Goal: Task Accomplishment & Management: Use online tool/utility

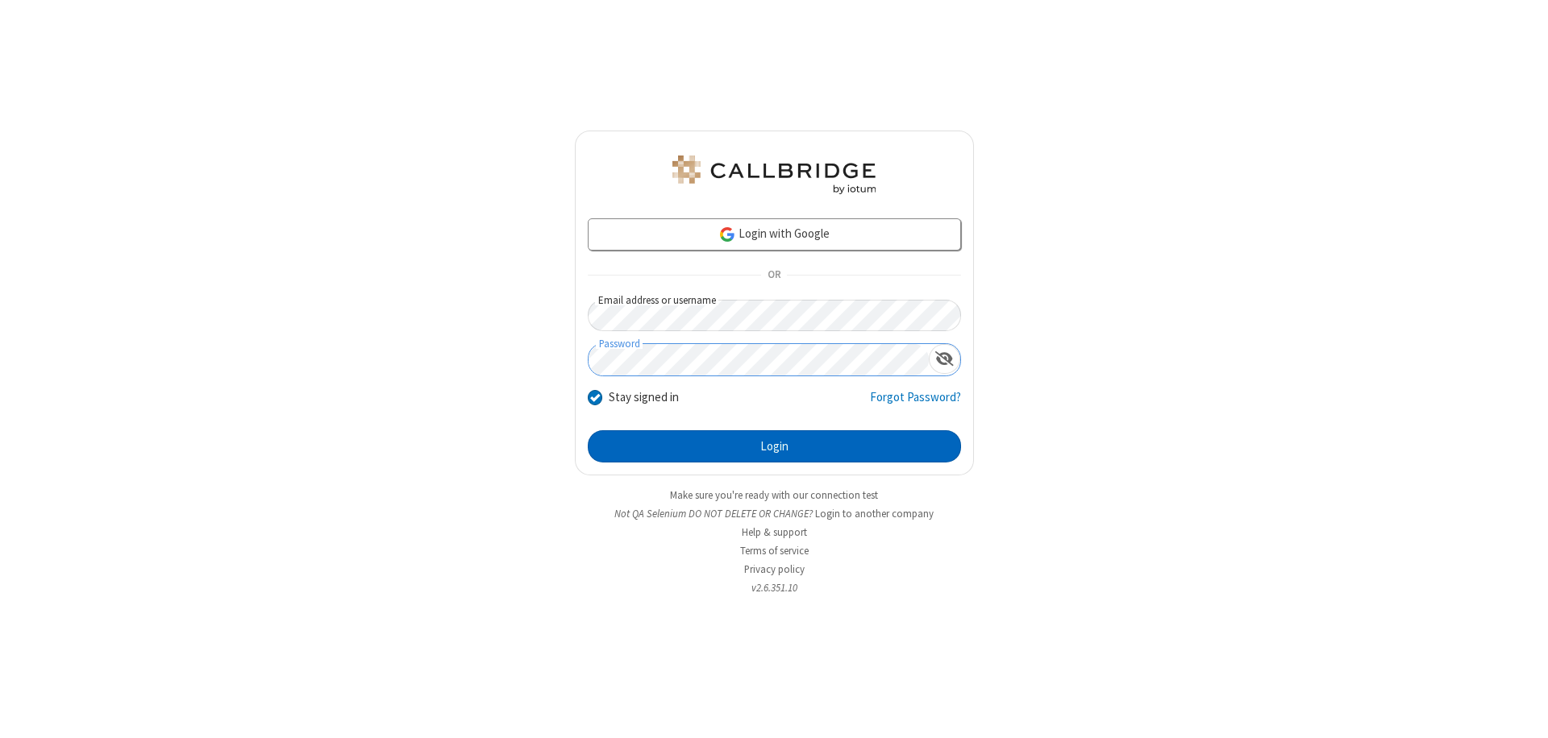
click at [774, 447] on button "Login" at bounding box center [774, 447] width 373 height 32
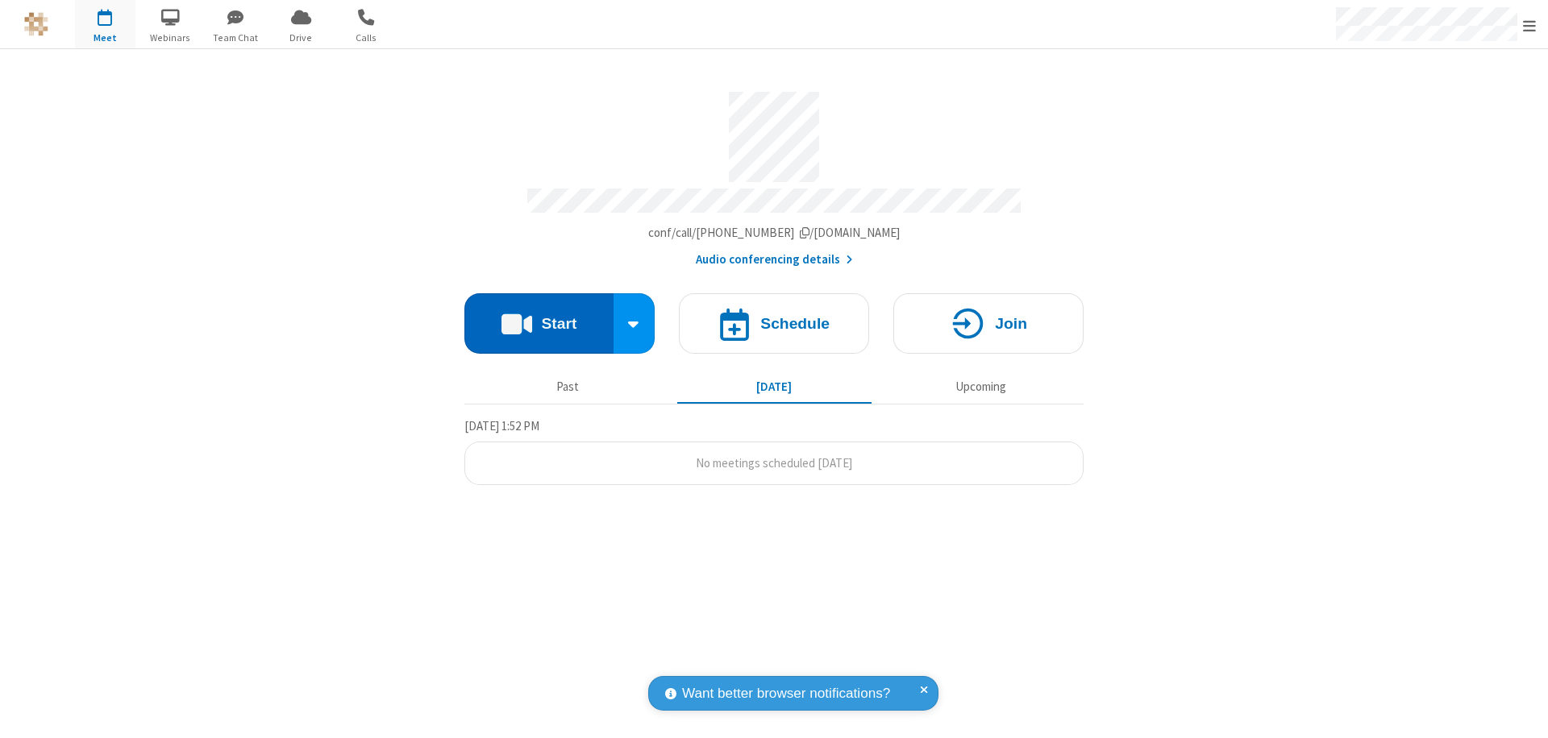
click at [539, 316] on button "Start" at bounding box center [538, 323] width 149 height 60
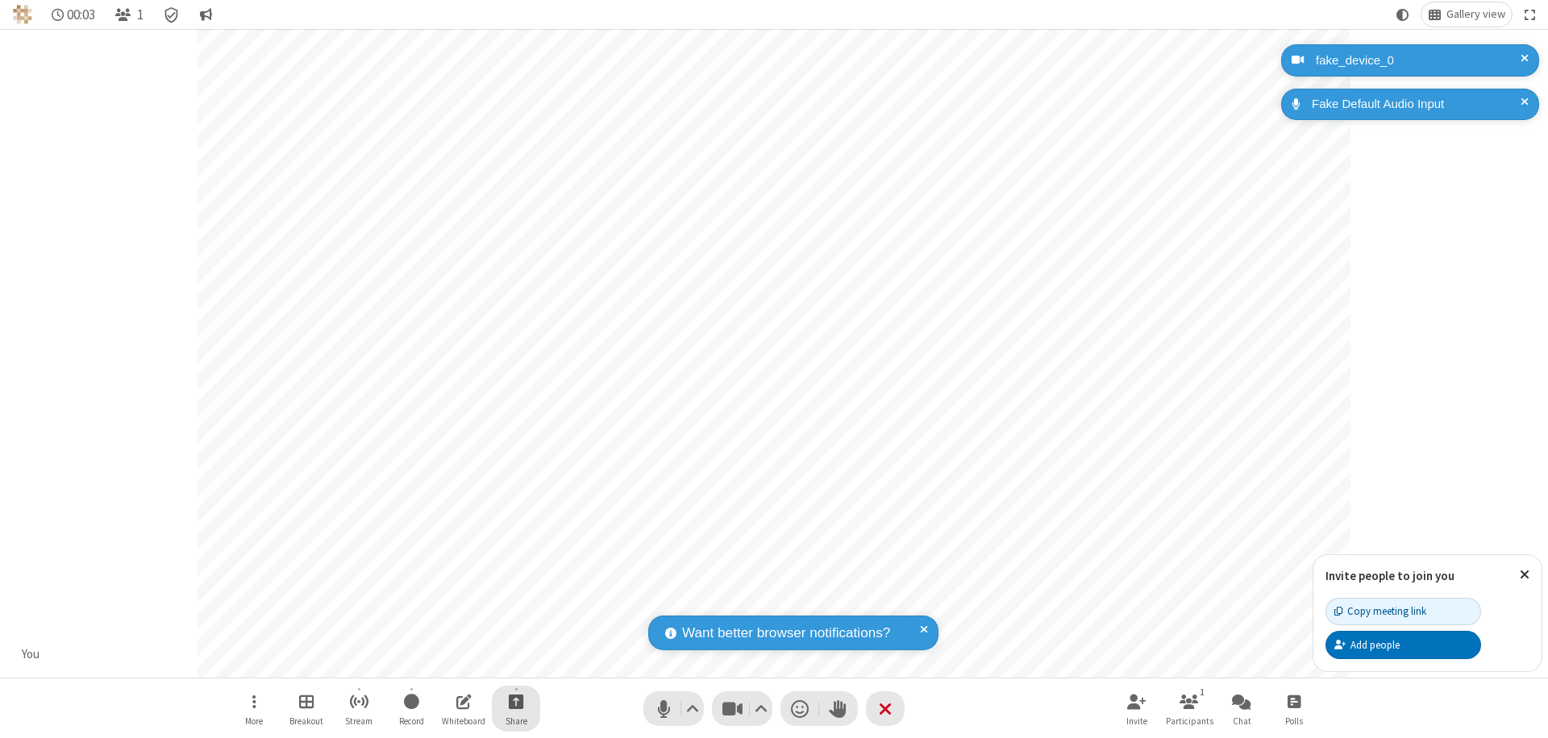
click at [516, 701] on span "Start sharing" at bounding box center [516, 702] width 15 height 20
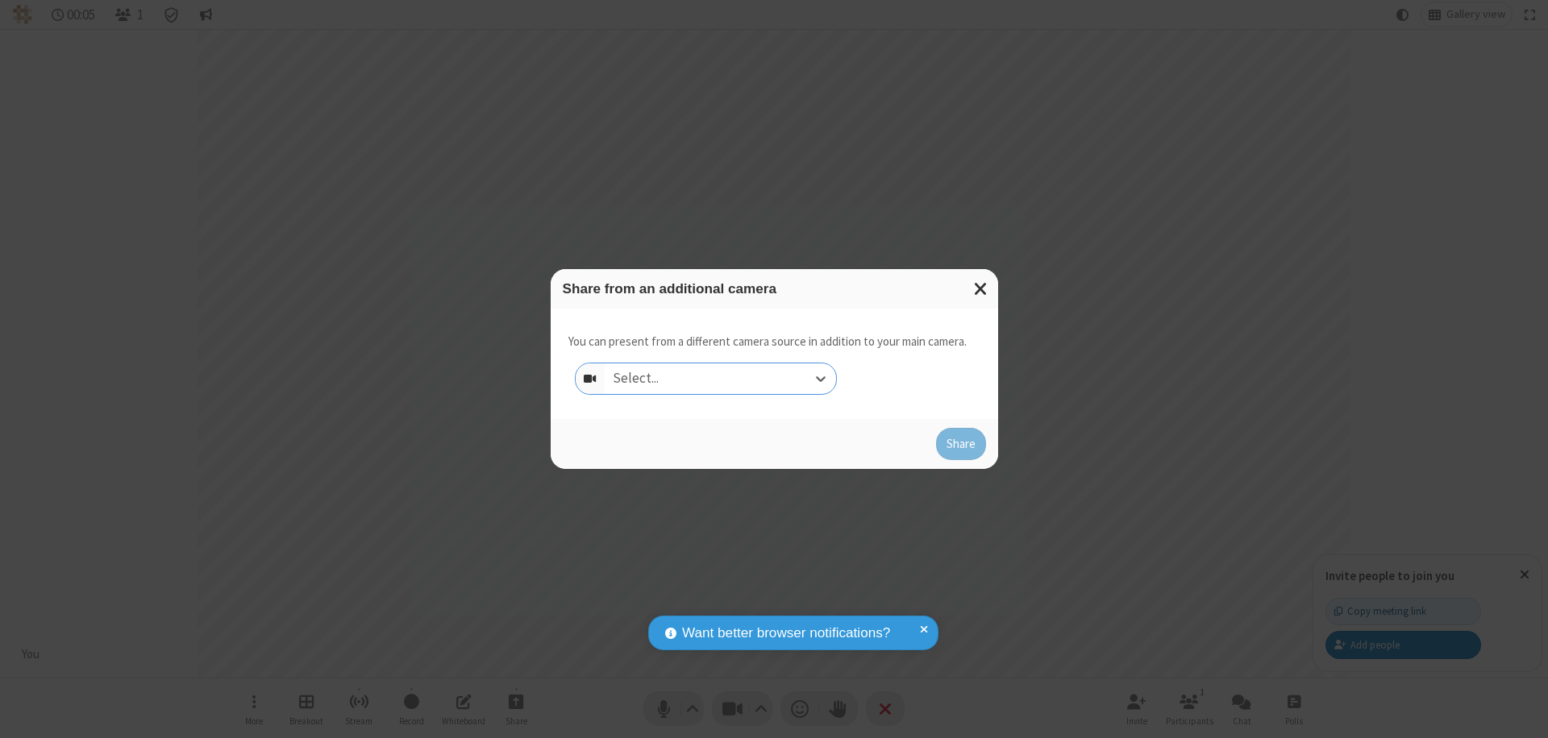
click at [720, 379] on div "Select..." at bounding box center [720, 379] width 231 height 31
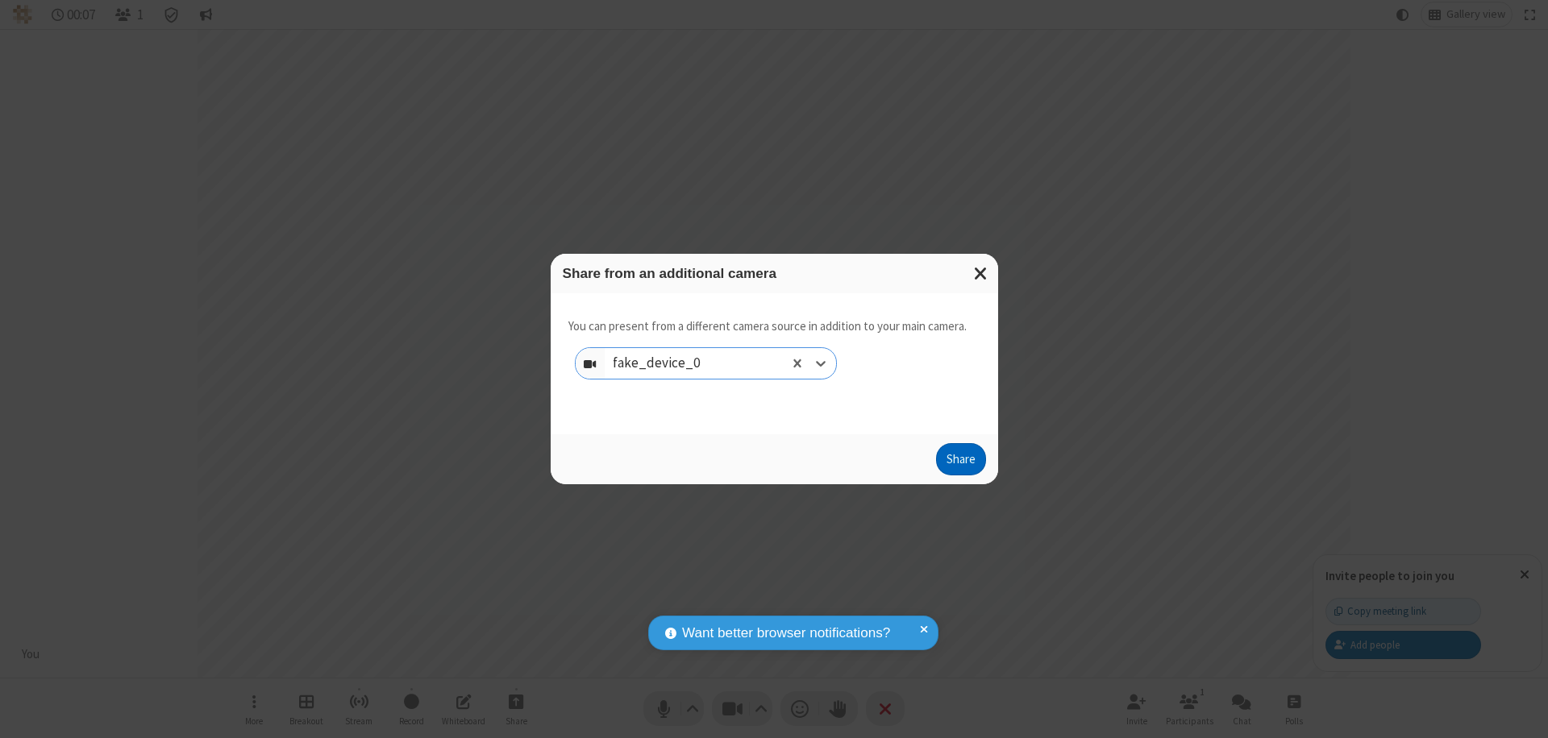
click at [960, 463] on button "Share" at bounding box center [961, 459] width 50 height 32
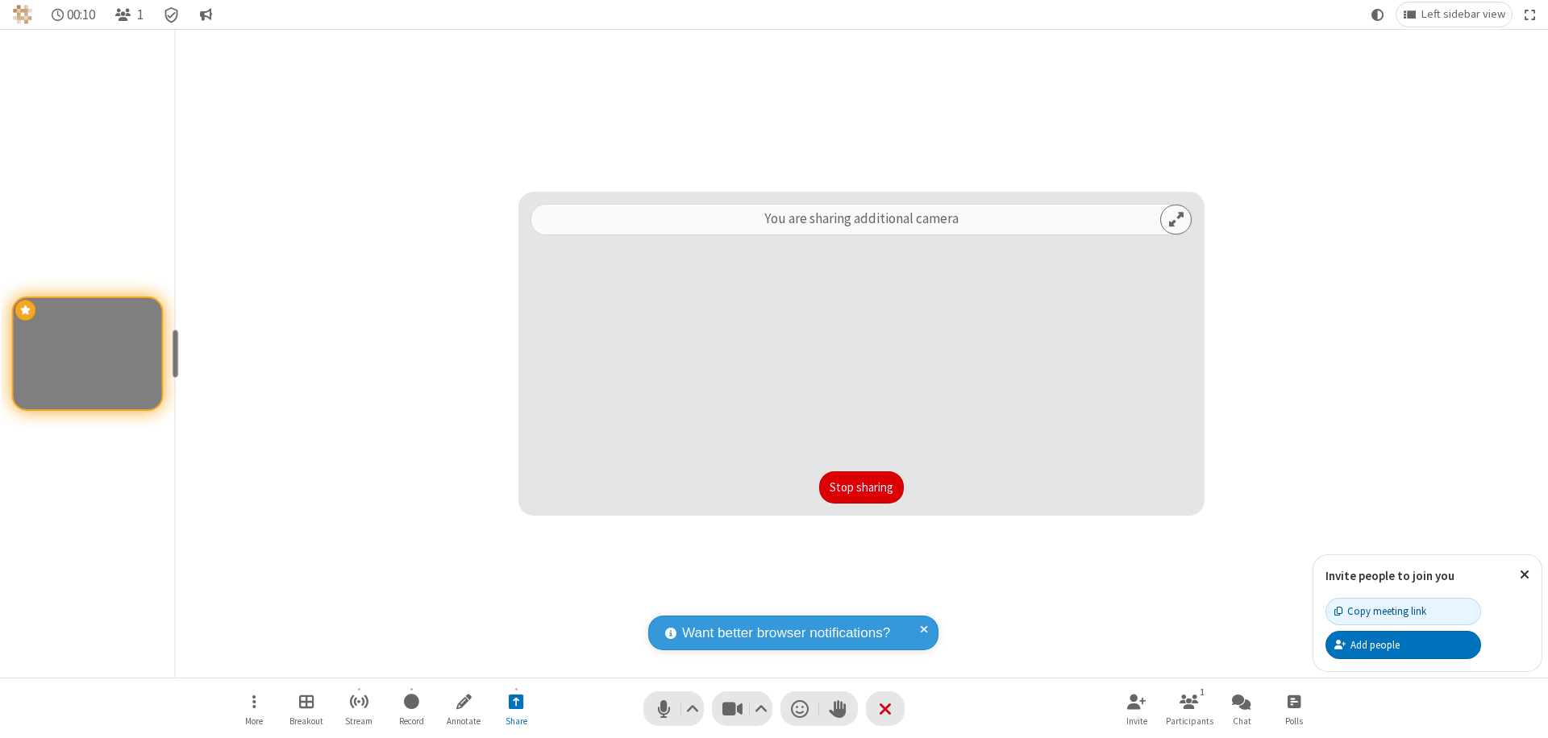
click at [861, 488] on button "Stop sharing" at bounding box center [861, 488] width 85 height 32
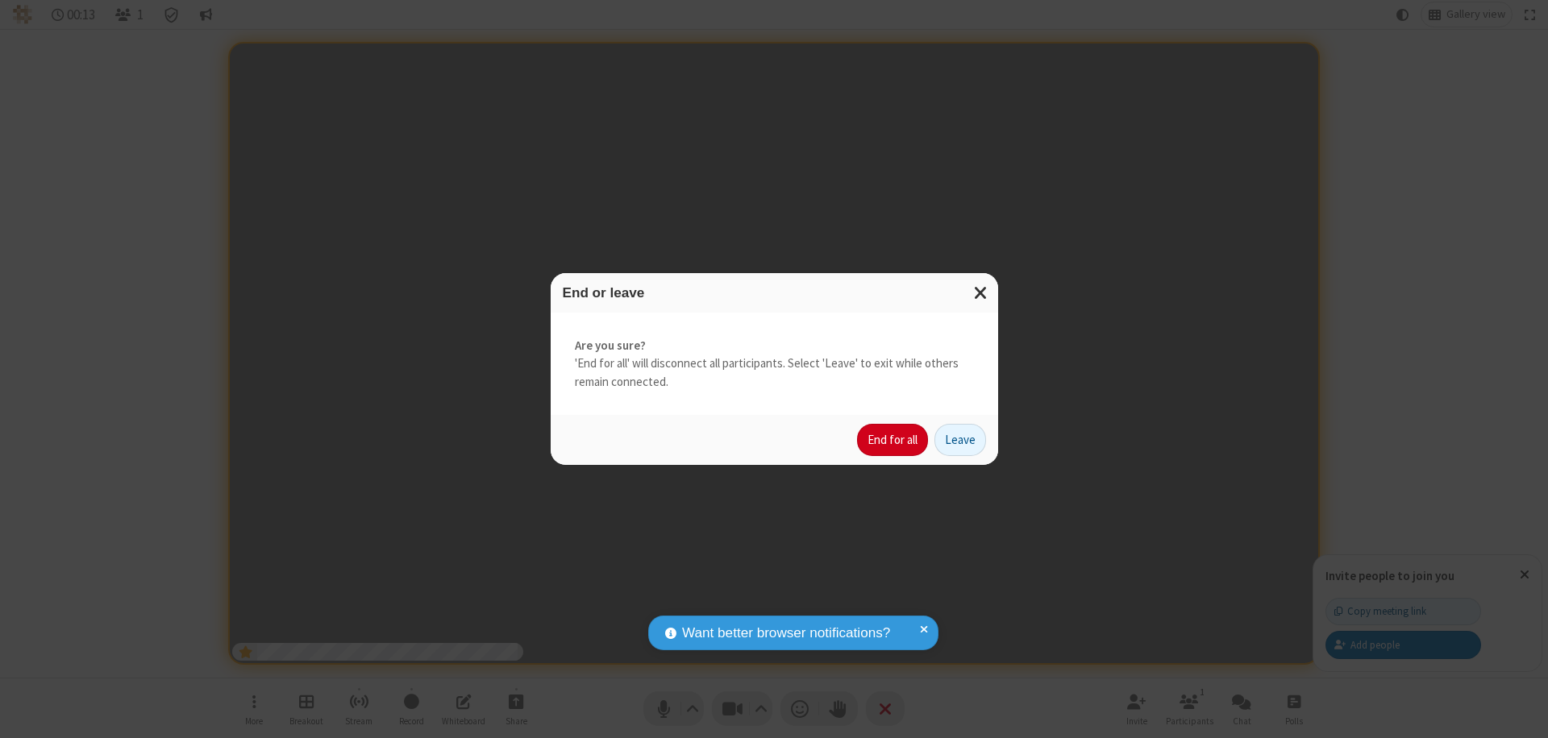
click at [893, 440] on button "End for all" at bounding box center [892, 440] width 71 height 32
